Goal: Task Accomplishment & Management: Use online tool/utility

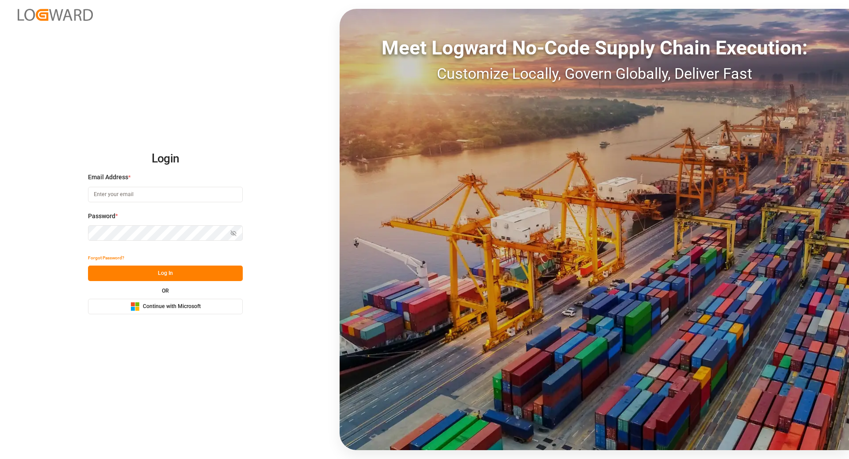
click at [207, 312] on button "Microsoft Logo Continue with Microsoft" at bounding box center [165, 306] width 155 height 15
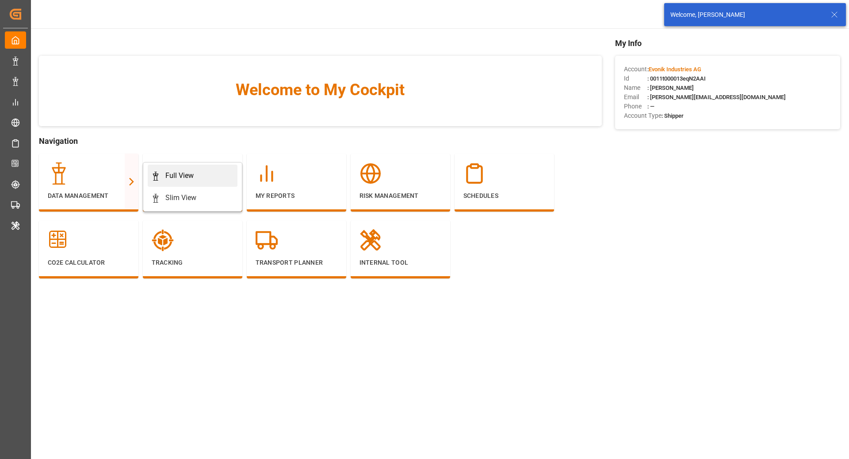
click at [162, 174] on div "Full View" at bounding box center [192, 175] width 83 height 11
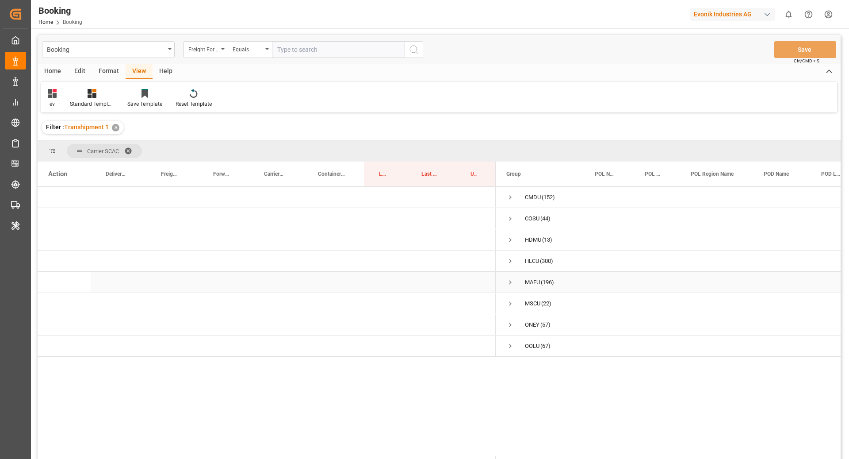
click at [510, 281] on span "Press SPACE to select this row." at bounding box center [510, 282] width 8 height 8
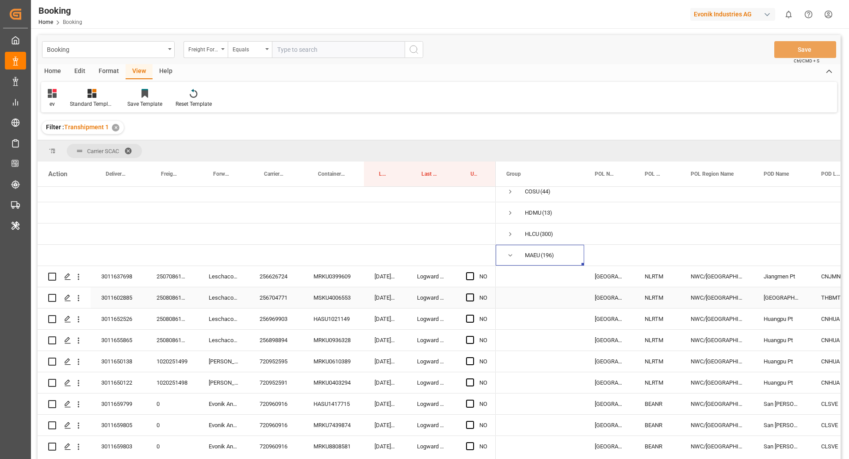
scroll to position [29, 0]
click at [266, 176] on span "Carrier Booking No." at bounding box center [274, 174] width 20 height 6
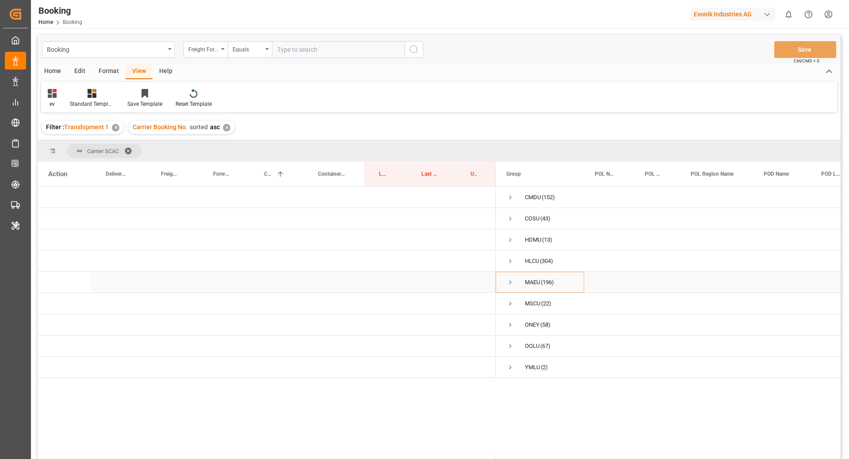
click at [511, 282] on span "Press SPACE to select this row." at bounding box center [510, 282] width 8 height 8
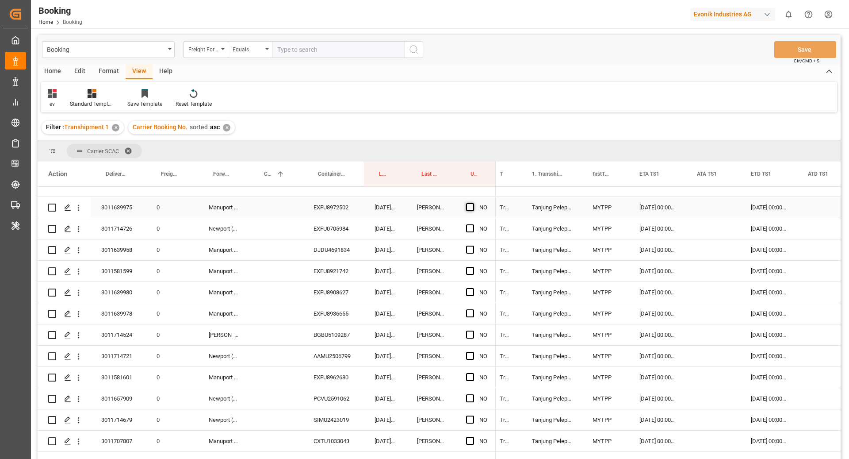
drag, startPoint x: 469, startPoint y: 208, endPoint x: 465, endPoint y: 236, distance: 28.2
click at [469, 208] on span "Press SPACE to select this row." at bounding box center [470, 207] width 8 height 8
click at [473, 203] on input "Press SPACE to select this row." at bounding box center [473, 203] width 0 height 0
click at [467, 229] on span "Press SPACE to select this row." at bounding box center [470, 228] width 8 height 8
click at [473, 224] on input "Press SPACE to select this row." at bounding box center [473, 224] width 0 height 0
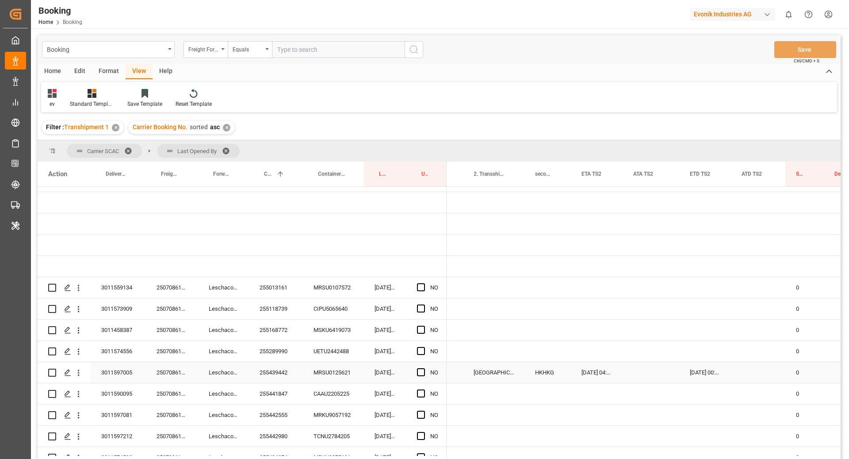
click at [287, 367] on div "255439442" at bounding box center [276, 372] width 54 height 21
click at [696, 375] on div "[DATE] 00:00:00" at bounding box center [705, 372] width 52 height 21
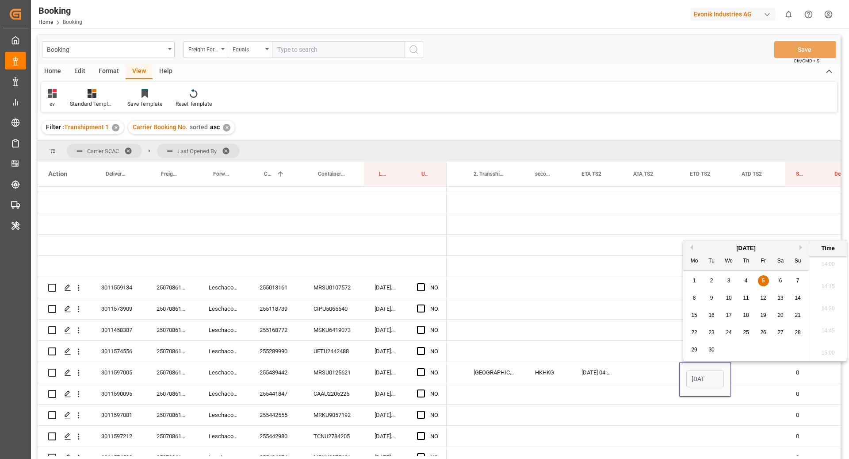
click at [763, 300] on span "12" at bounding box center [763, 298] width 6 height 6
type input "12.09.2025 00:00"
click at [642, 370] on div "Press SPACE to select this row." at bounding box center [651, 372] width 57 height 21
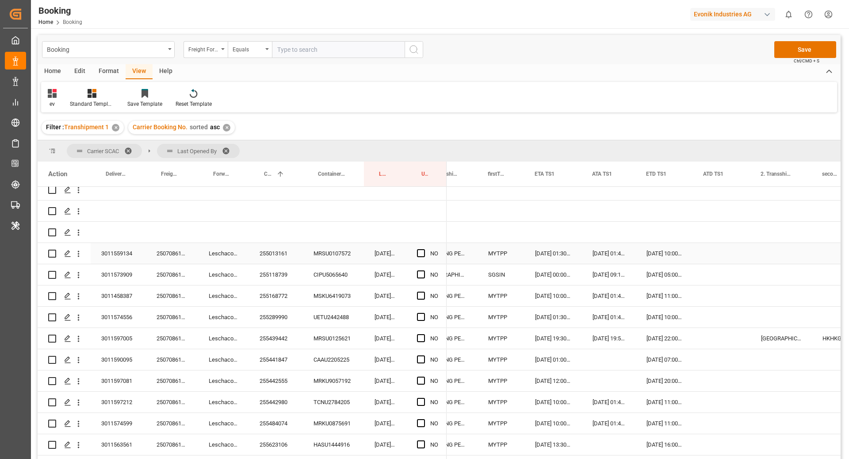
click at [420, 254] on span "Press SPACE to select this row." at bounding box center [421, 253] width 8 height 8
click at [424, 249] on input "Press SPACE to select this row." at bounding box center [424, 249] width 0 height 0
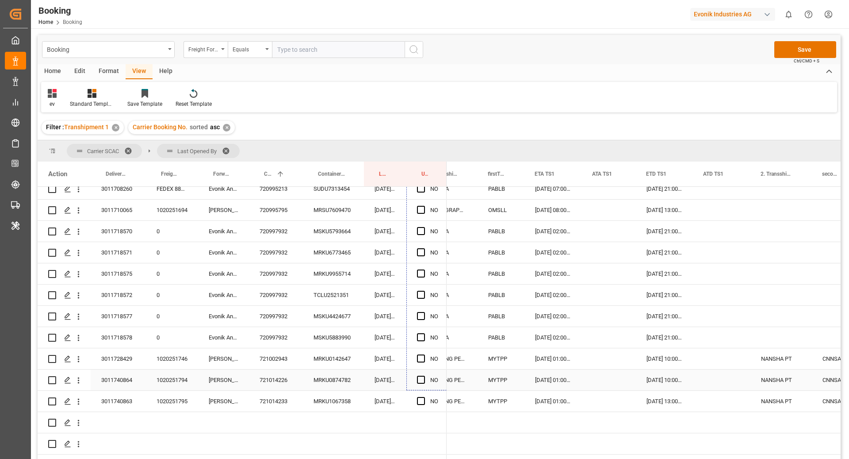
scroll to position [1689, 0]
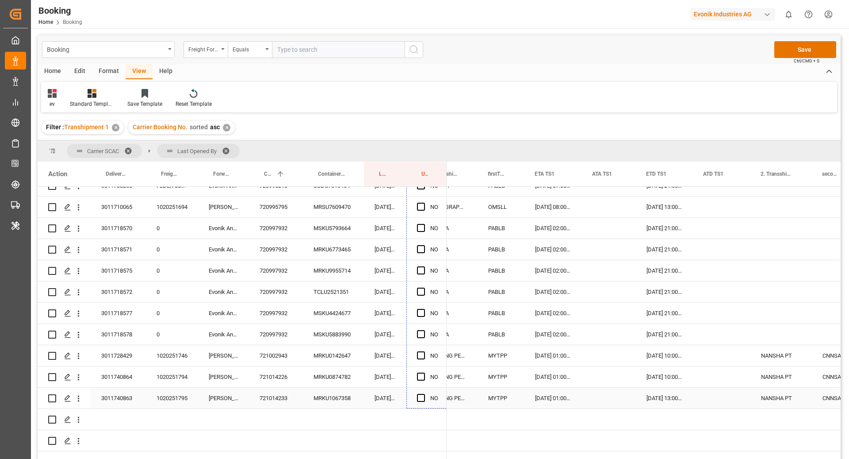
drag, startPoint x: 446, startPoint y: 262, endPoint x: 438, endPoint y: 405, distance: 143.1
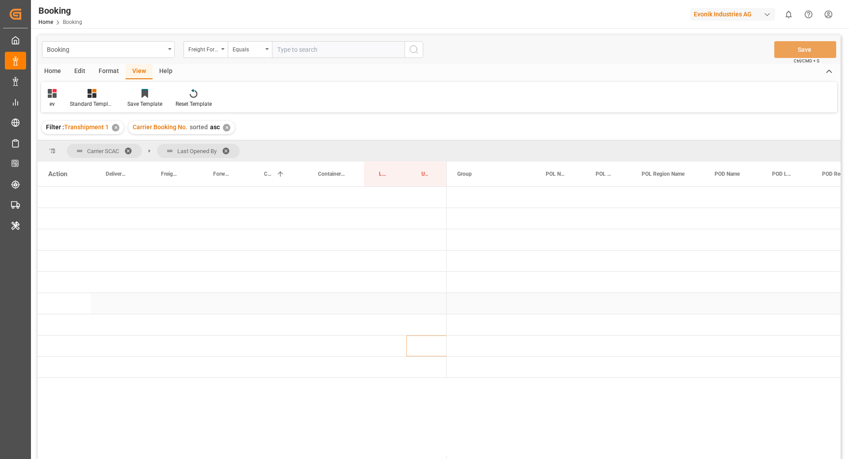
scroll to position [0, 0]
click at [461, 284] on span "Press SPACE to select this row." at bounding box center [461, 282] width 8 height 8
click at [479, 306] on span "Press SPACE to select this row." at bounding box center [480, 303] width 8 height 8
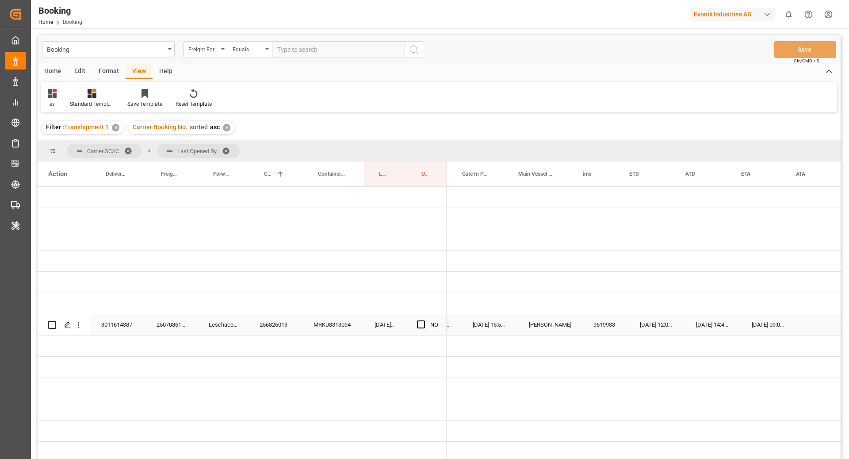
scroll to position [0, 436]
click at [420, 326] on span "Press SPACE to select this row." at bounding box center [421, 324] width 8 height 8
click at [424, 320] on input "Press SPACE to select this row." at bounding box center [424, 320] width 0 height 0
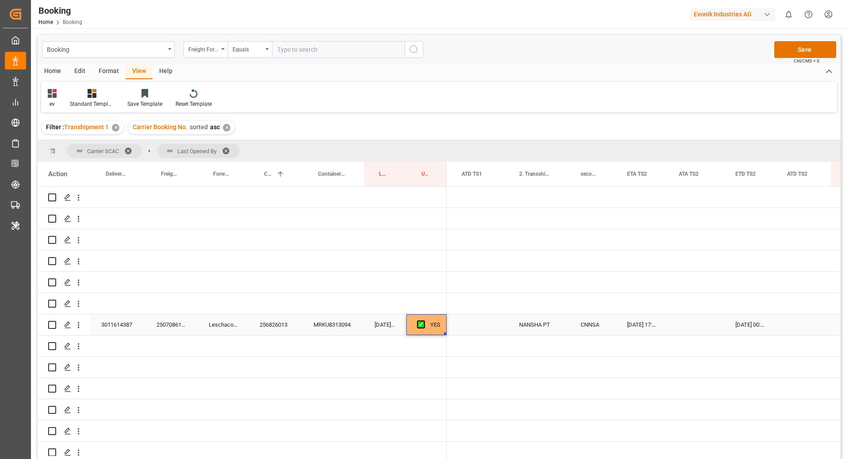
click at [278, 322] on div "256826013" at bounding box center [276, 324] width 54 height 21
click at [757, 330] on div "[DATE] 00:00:00" at bounding box center [751, 324] width 52 height 21
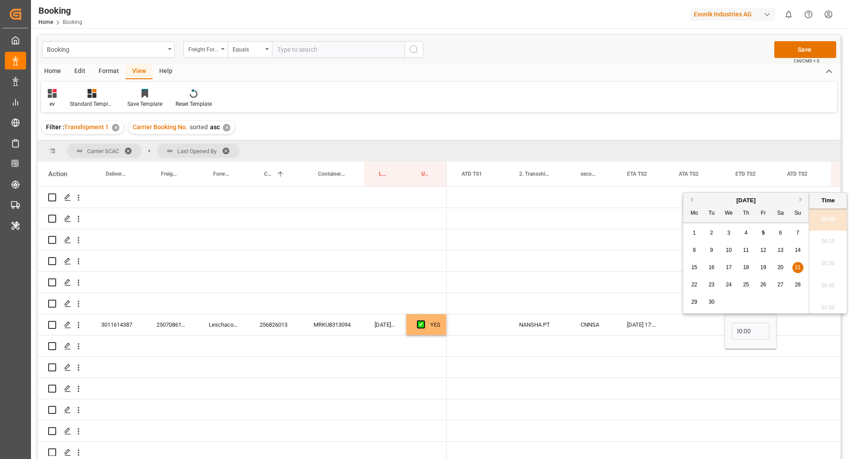
click at [795, 284] on span "28" at bounding box center [798, 284] width 6 height 6
type input "28.09.2025 00:00"
click at [787, 335] on div "19.09.2025 13:00:00 NANSHA PT CNNSA 24.09.2025 17:00:00 28.09.2025 00:00 0" at bounding box center [415, 324] width 2178 height 21
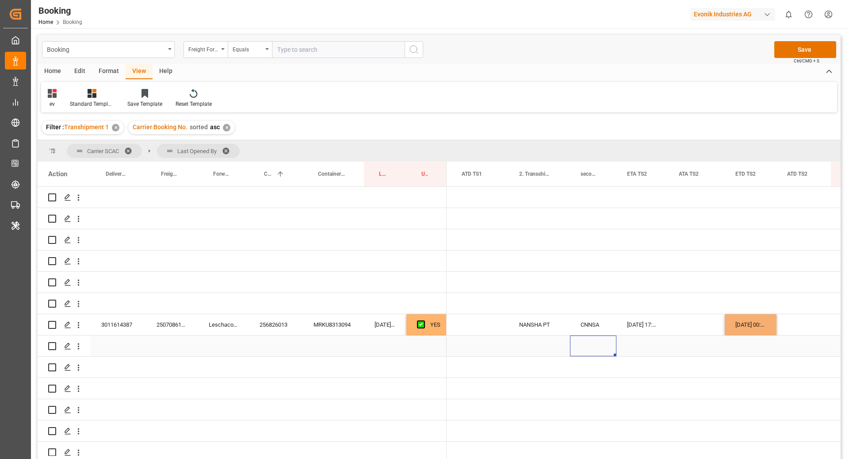
click at [609, 346] on div "Press SPACE to select this row." at bounding box center [593, 345] width 46 height 21
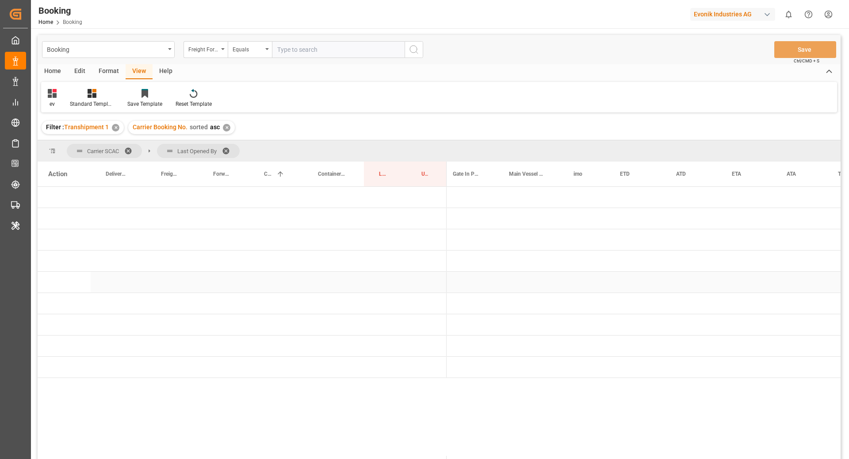
scroll to position [0, 0]
click at [464, 278] on span "Press SPACE to select this row." at bounding box center [461, 282] width 8 height 8
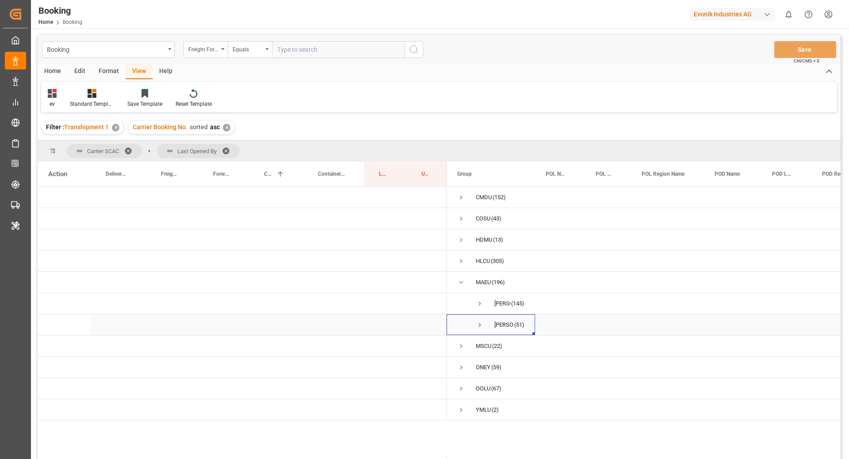
click at [477, 323] on span "Press SPACE to select this row." at bounding box center [480, 325] width 8 height 8
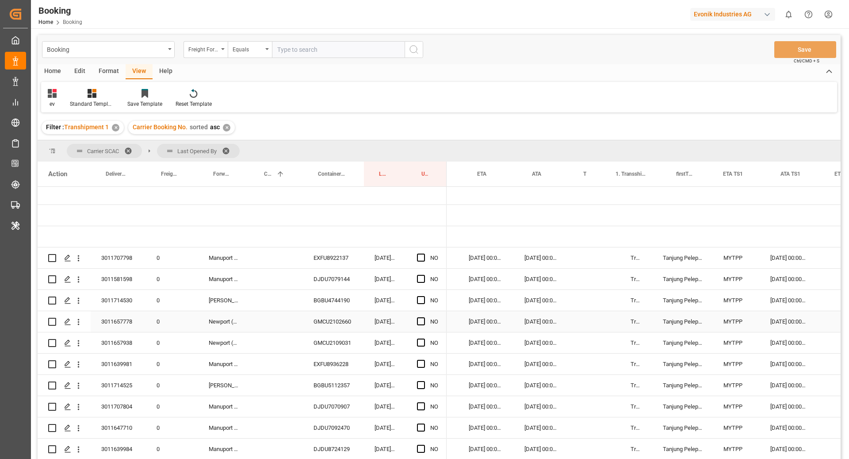
scroll to position [0, 753]
